Goal: Find specific page/section: Find specific page/section

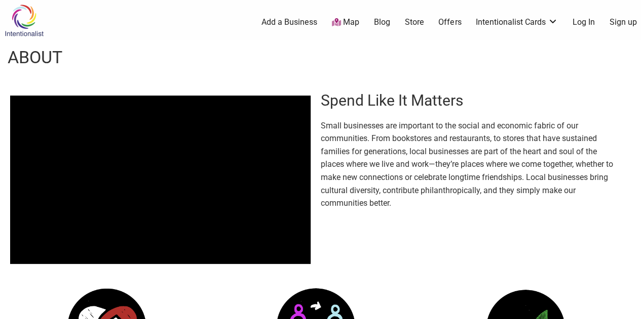
click at [23, 18] on img at bounding box center [24, 20] width 48 height 33
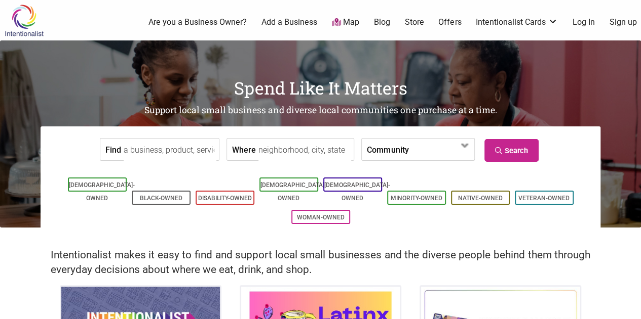
click at [311, 153] on input "Where" at bounding box center [304, 150] width 93 height 23
click at [298, 151] on input "Where" at bounding box center [304, 150] width 93 height 23
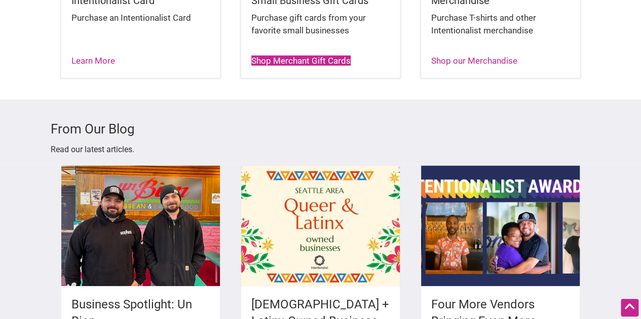
scroll to position [1418, 0]
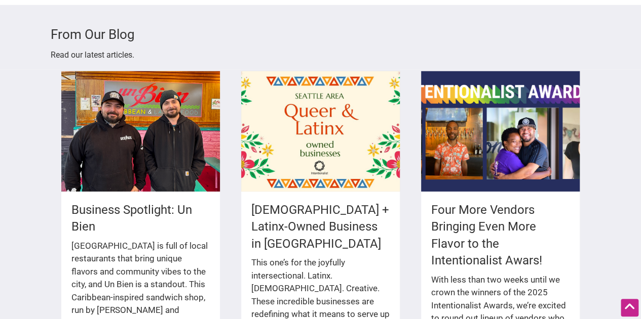
type input "sea"
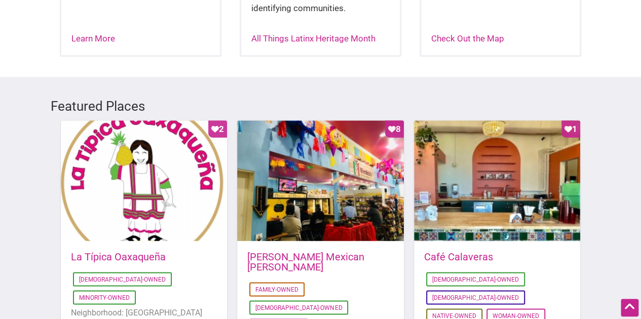
scroll to position [506, 0]
